Goal: Entertainment & Leisure: Browse casually

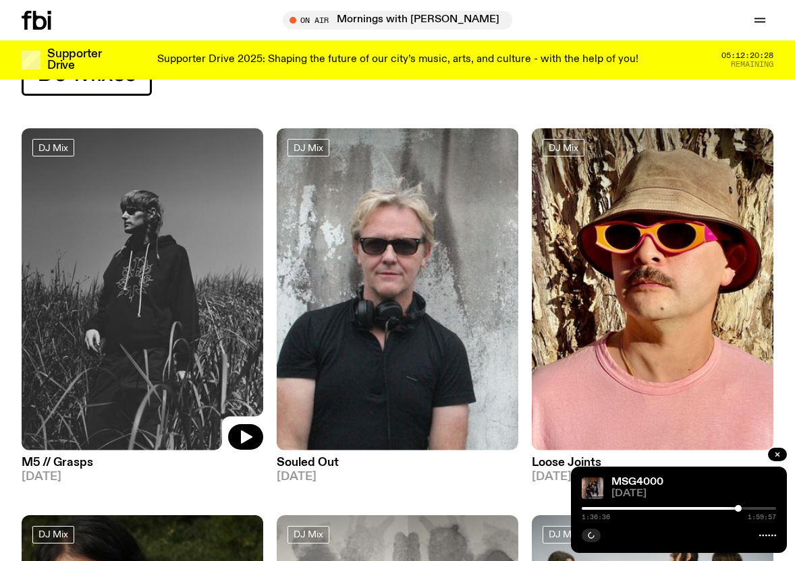
scroll to position [71, 0]
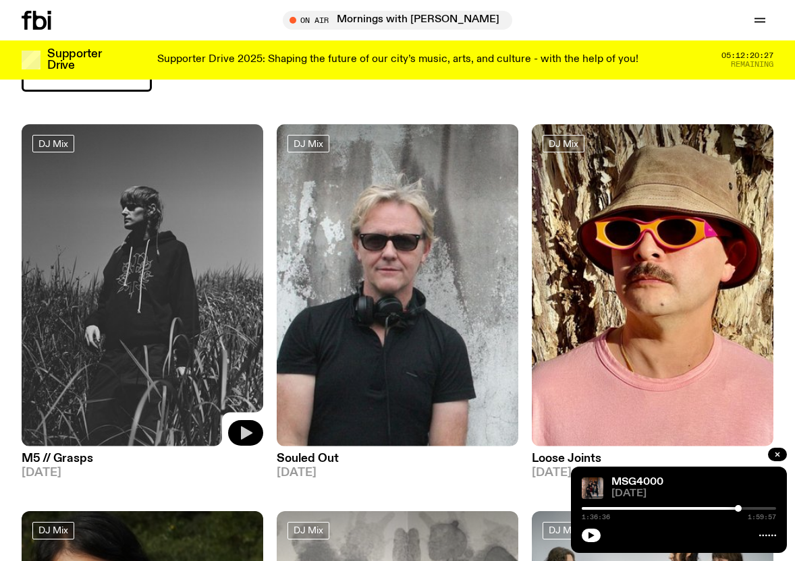
click at [235, 432] on button "button" at bounding box center [245, 433] width 35 height 26
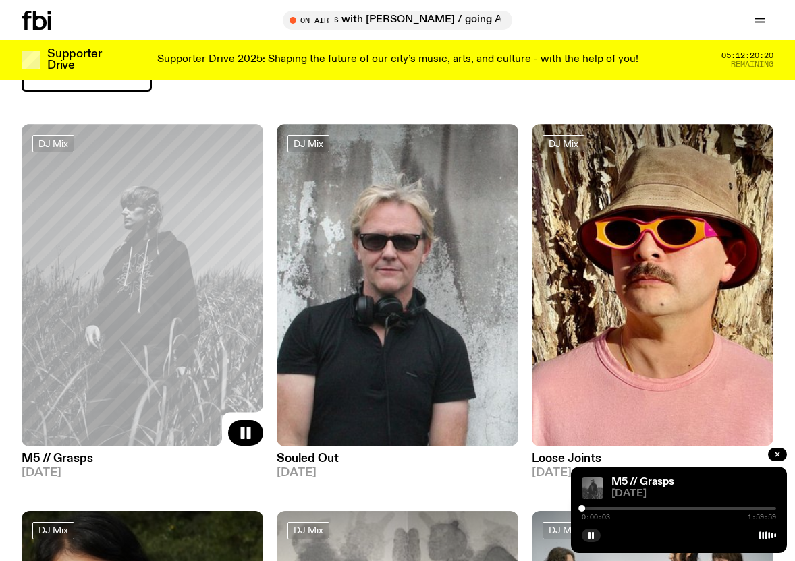
click at [586, 507] on div at bounding box center [678, 508] width 194 height 3
click at [639, 508] on div at bounding box center [678, 508] width 194 height 3
